Goal: Task Accomplishment & Management: Use online tool/utility

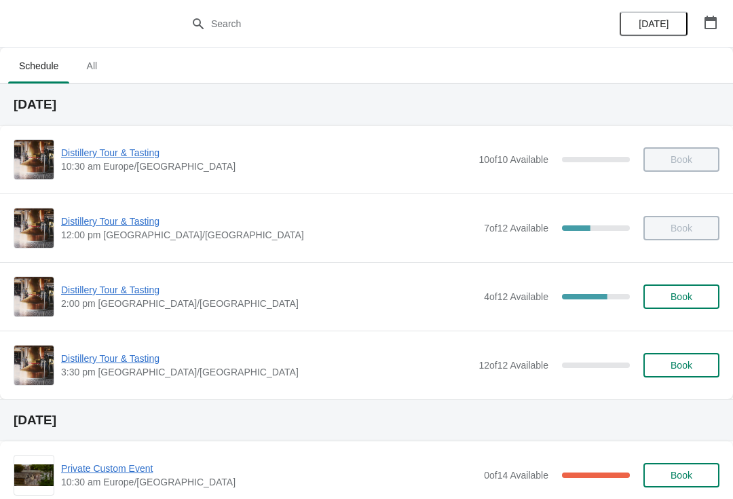
click at [117, 294] on span "Distillery Tour & Tasting" at bounding box center [269, 290] width 416 height 14
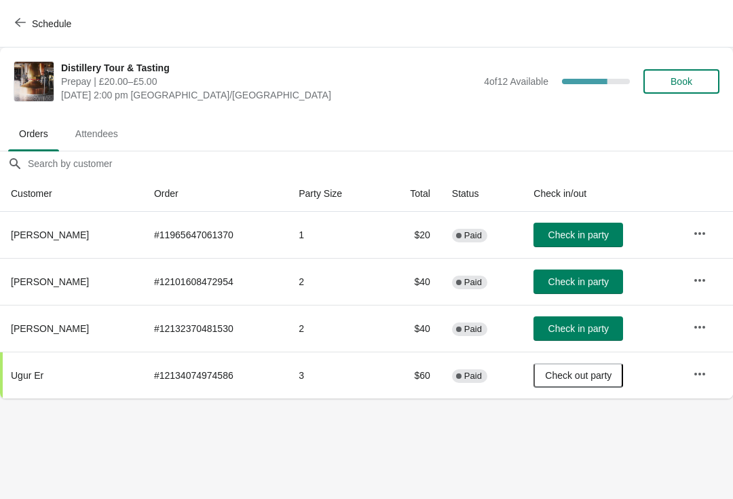
click at [579, 279] on span "Check in party" at bounding box center [578, 281] width 60 height 11
click at [571, 223] on button "Check in party" at bounding box center [578, 235] width 90 height 24
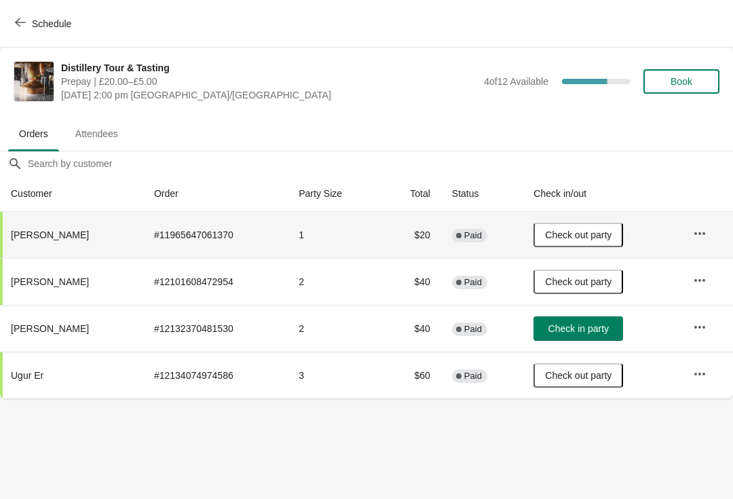
click at [699, 229] on icon "button" at bounding box center [700, 234] width 14 height 14
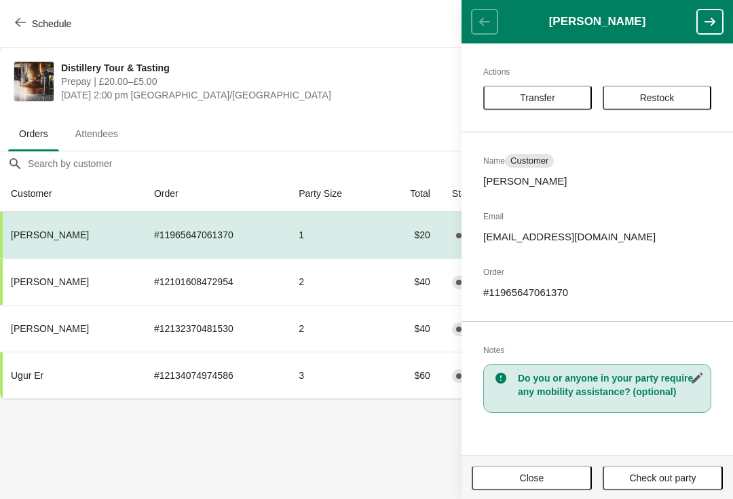
click at [537, 476] on span "Close" at bounding box center [532, 477] width 24 height 11
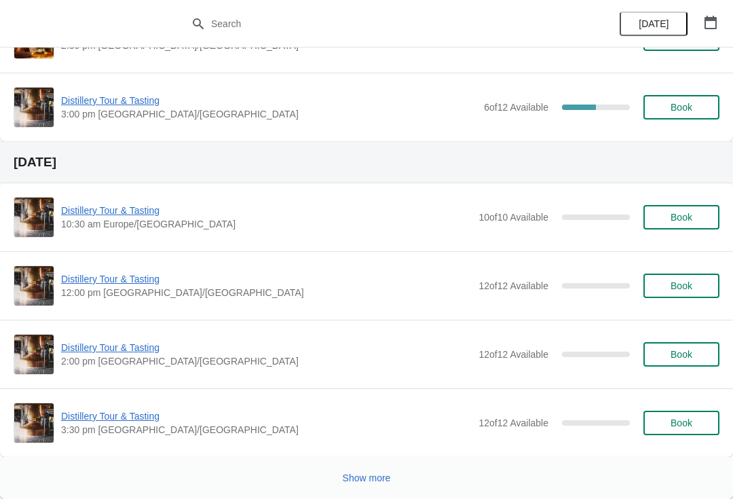
scroll to position [2429, 0]
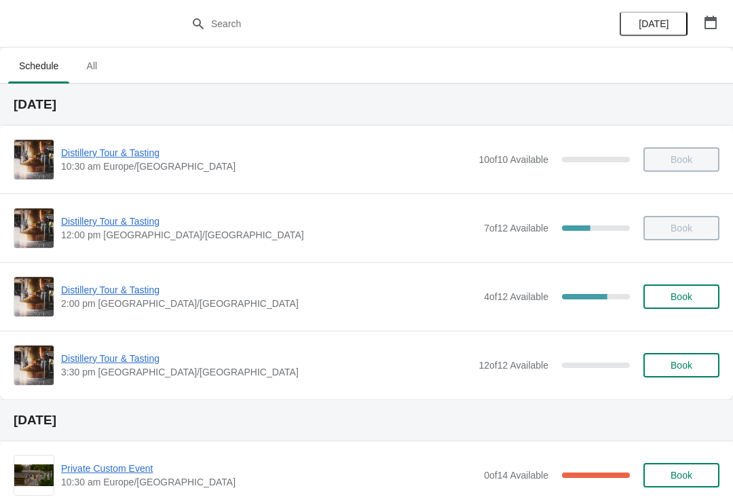
click at [94, 289] on span "Distillery Tour & Tasting" at bounding box center [269, 290] width 416 height 14
